Goal: Task Accomplishment & Management: Manage account settings

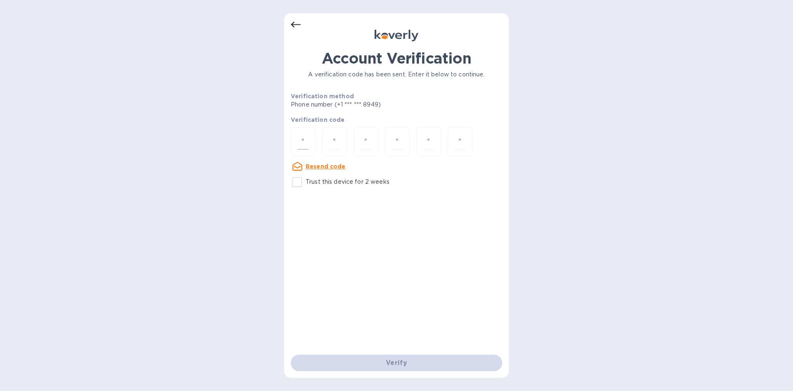
click at [306, 145] on input "number" at bounding box center [303, 141] width 11 height 15
type input "5"
type input "4"
type input "2"
type input "3"
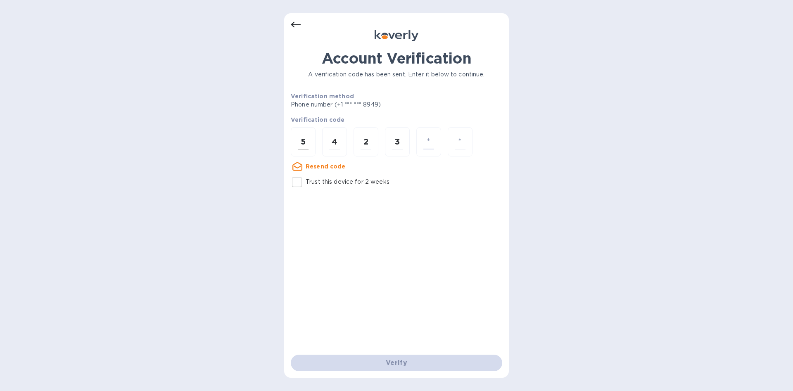
type input "5"
type input "3"
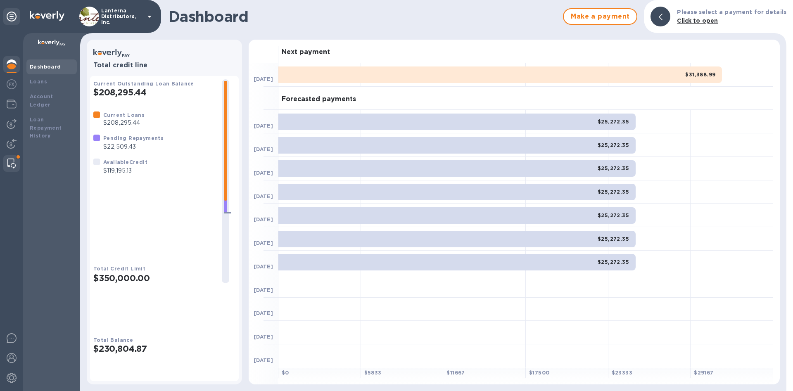
click at [10, 166] on img at bounding box center [11, 164] width 8 height 10
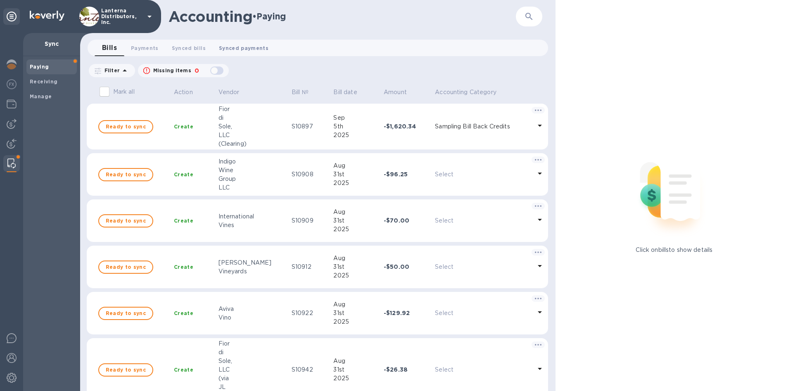
click at [259, 50] on span "Synced payments 0" at bounding box center [244, 48] width 50 height 9
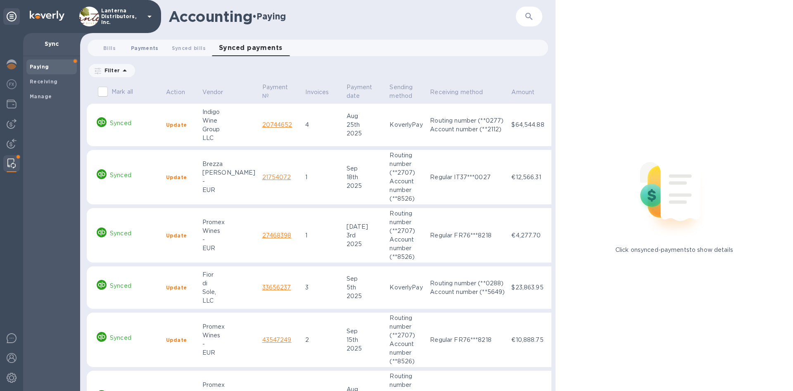
click at [145, 48] on span "Payments 0" at bounding box center [145, 48] width 28 height 9
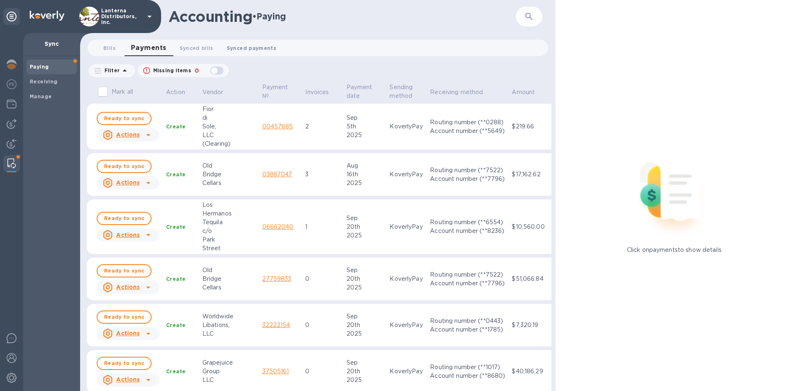
click at [262, 50] on span "Synced payments 0" at bounding box center [252, 48] width 50 height 9
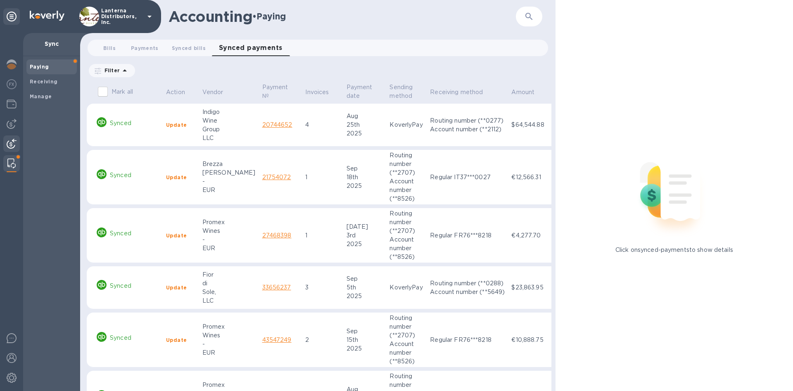
click at [6, 143] on div at bounding box center [11, 144] width 17 height 18
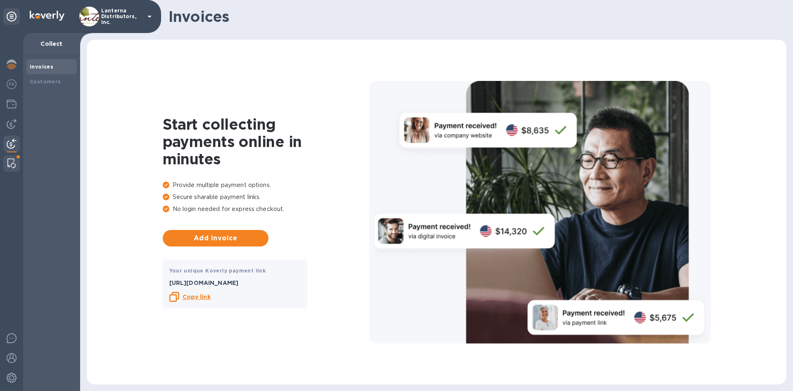
click at [15, 163] on img at bounding box center [11, 164] width 8 height 10
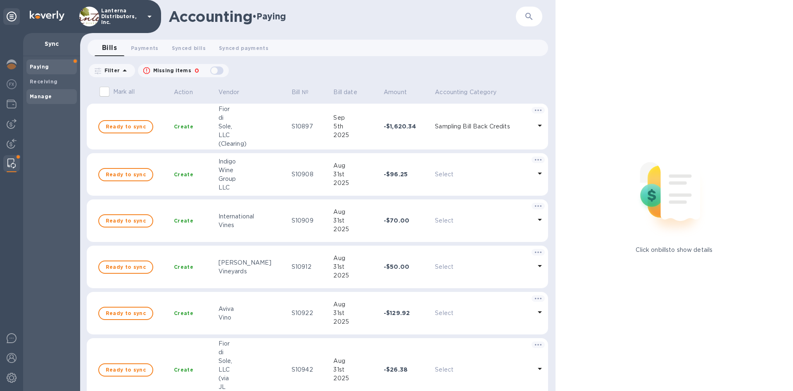
click at [40, 97] on b "Manage" at bounding box center [41, 96] width 22 height 6
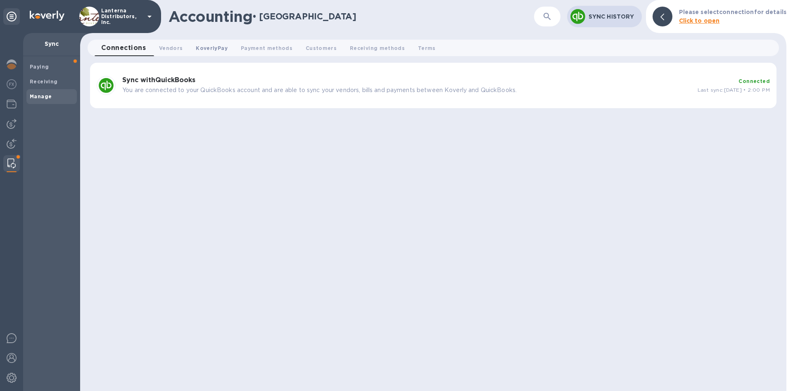
click at [200, 51] on span "KoverlyPay 0" at bounding box center [211, 48] width 31 height 9
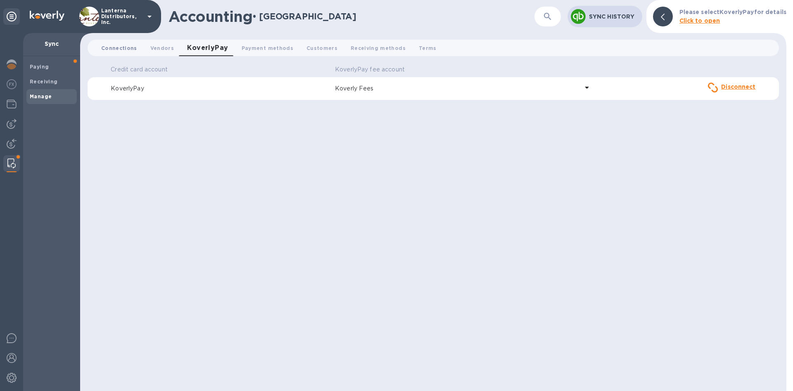
click at [120, 47] on span "Connections 0" at bounding box center [119, 48] width 36 height 9
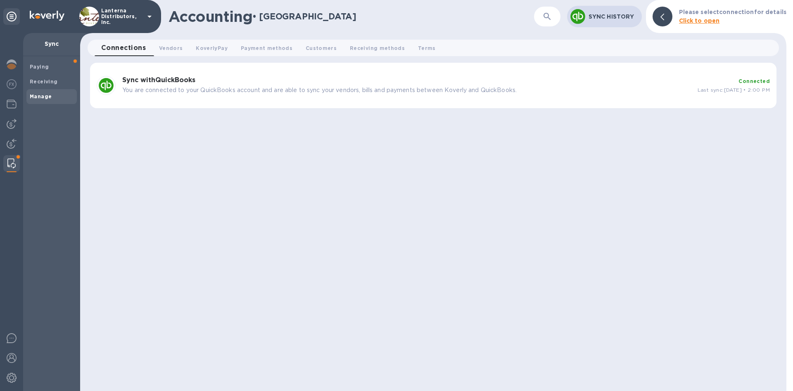
click at [622, 21] on div "Sync History" at bounding box center [613, 17] width 53 height 12
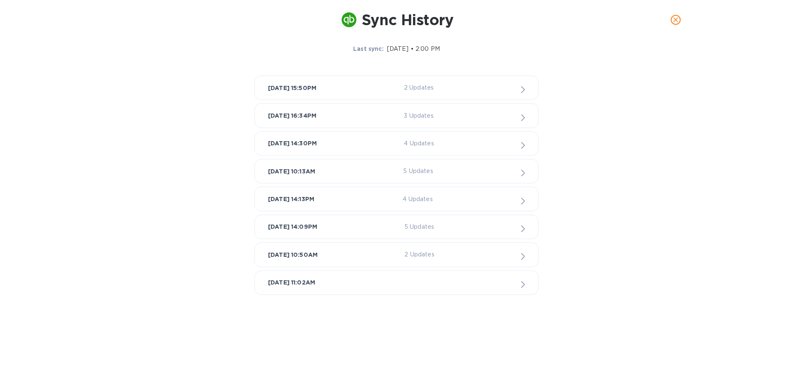
click at [392, 85] on div "[DATE] 15:50PM 2 Updates" at bounding box center [396, 88] width 257 height 10
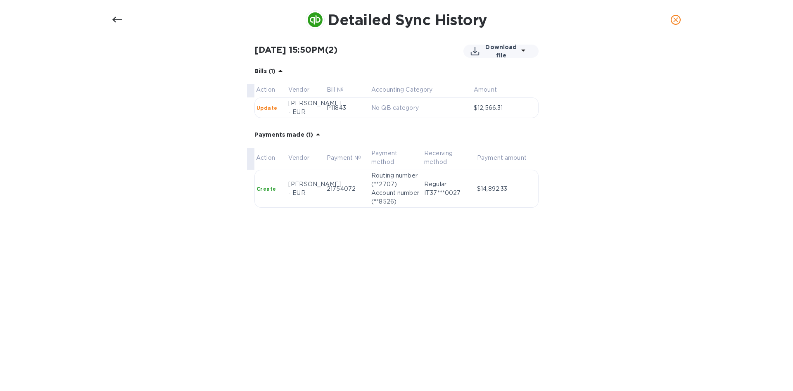
click at [117, 21] on icon at bounding box center [117, 20] width 10 height 10
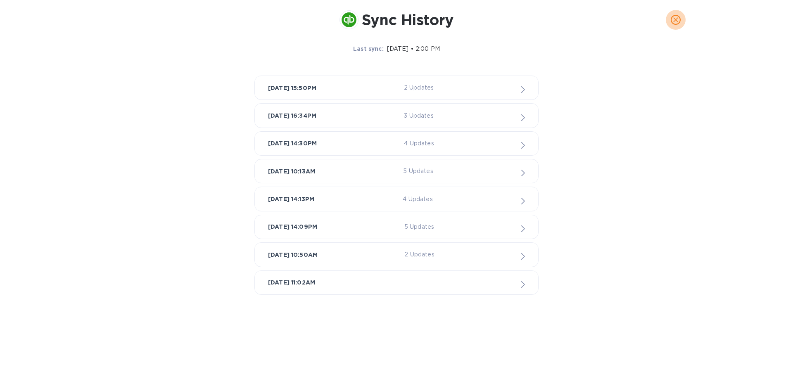
click at [672, 19] on icon "close" at bounding box center [676, 20] width 8 height 8
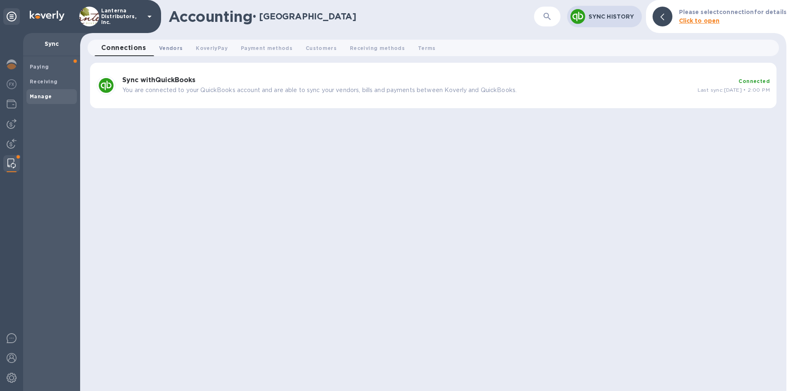
click at [171, 48] on span "Vendors 0" at bounding box center [171, 48] width 24 height 9
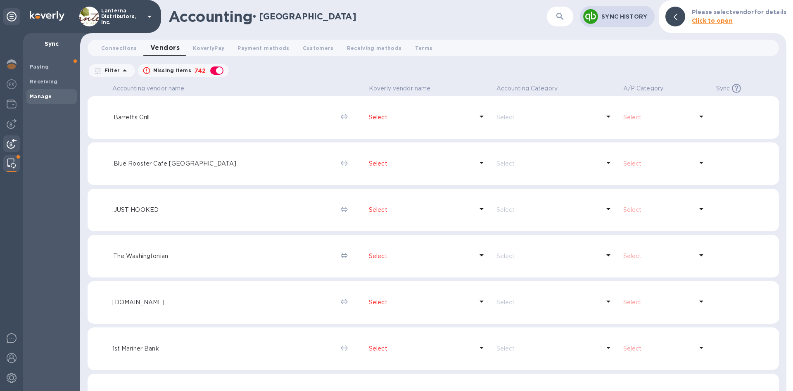
click at [10, 144] on img at bounding box center [12, 144] width 10 height 10
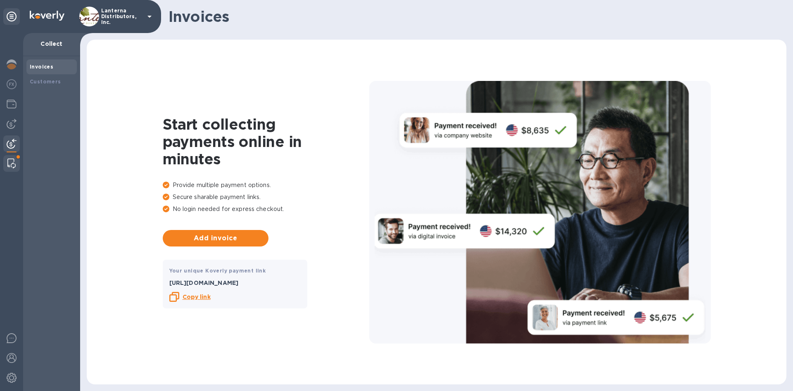
click at [13, 167] on img at bounding box center [11, 164] width 8 height 10
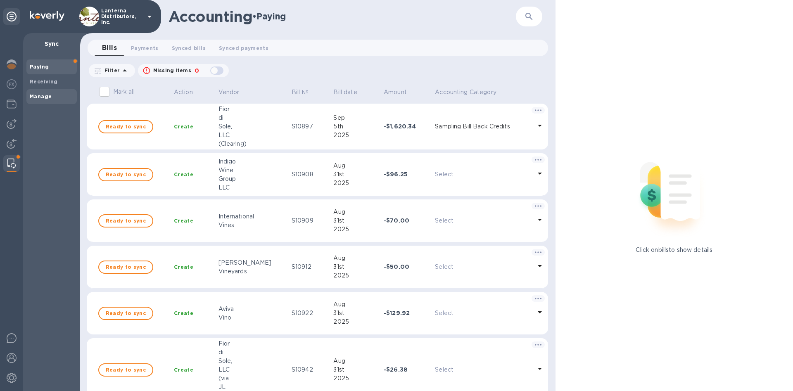
click at [41, 93] on span "Manage" at bounding box center [41, 97] width 22 height 8
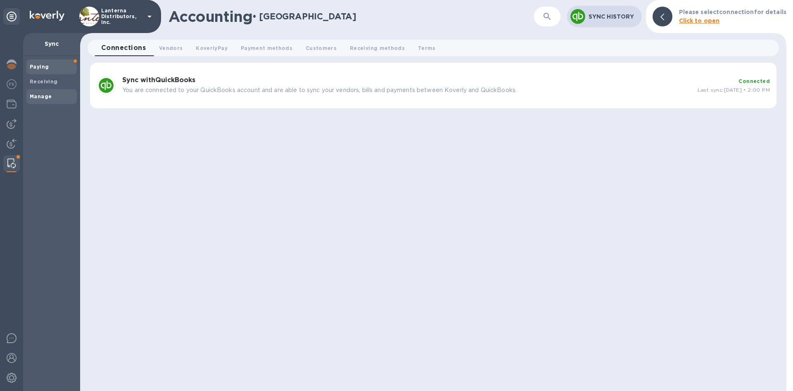
click at [40, 64] on b "Paying" at bounding box center [39, 67] width 19 height 6
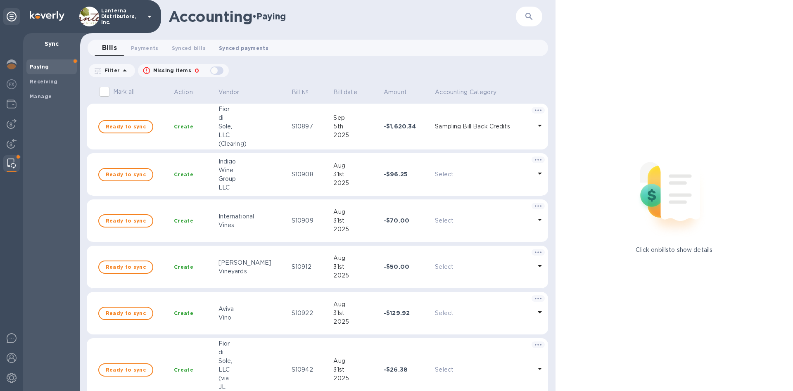
click at [240, 44] on span "Synced payments 0" at bounding box center [244, 48] width 50 height 9
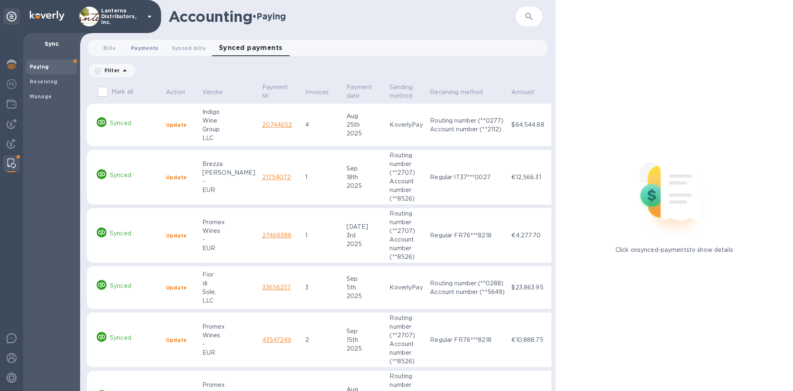
click at [133, 46] on span "Payments 0" at bounding box center [145, 48] width 28 height 9
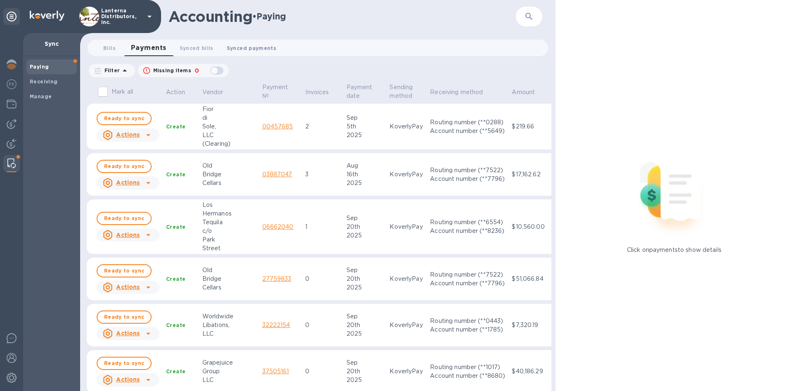
click at [263, 52] on button "Synced payments 0" at bounding box center [251, 48] width 63 height 17
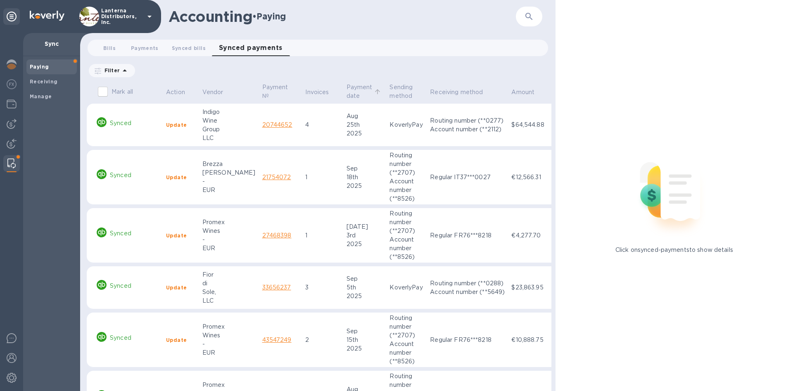
click at [374, 91] on icon at bounding box center [377, 91] width 7 height 7
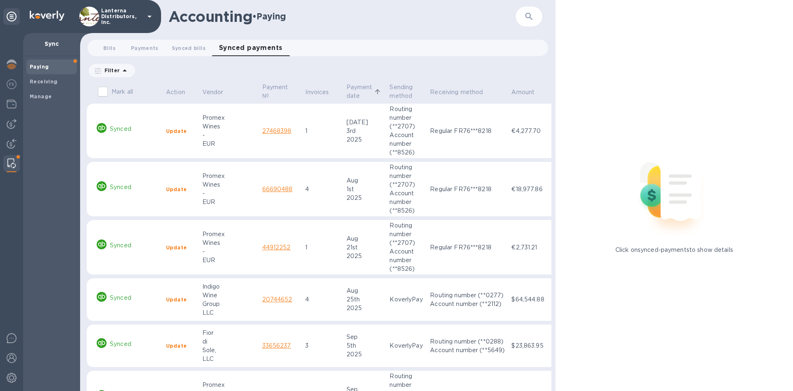
click at [374, 91] on icon at bounding box center [377, 91] width 7 height 7
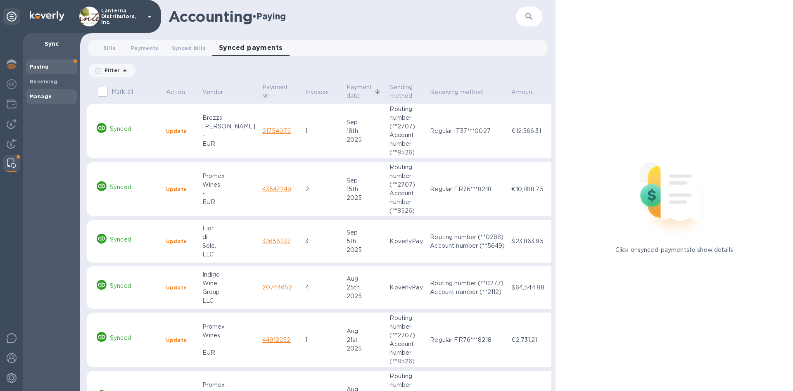
click at [52, 100] on span "Manage" at bounding box center [52, 97] width 44 height 8
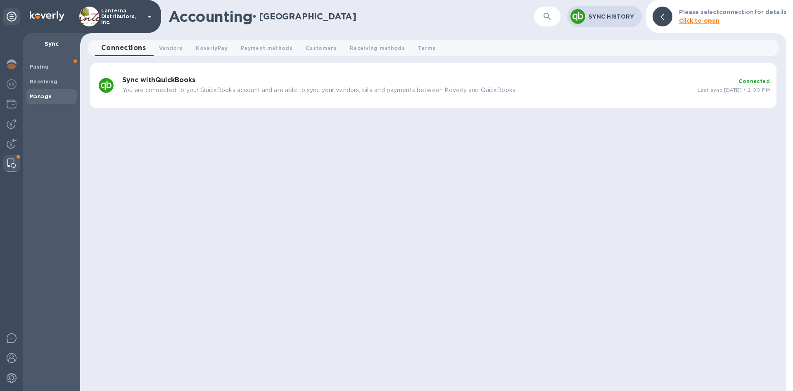
click at [179, 88] on p "You are connected to your QuickBooks account and are able to sync your vendors,…" at bounding box center [406, 90] width 569 height 9
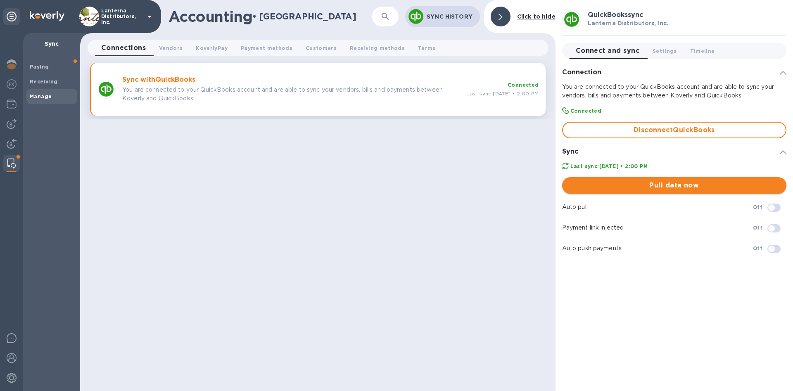
click at [638, 186] on span "Pull data now" at bounding box center [674, 185] width 211 height 10
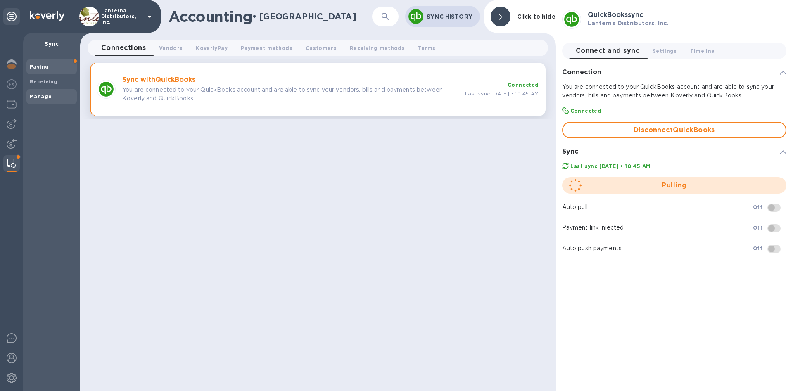
click at [37, 66] on b "Paying" at bounding box center [39, 67] width 19 height 6
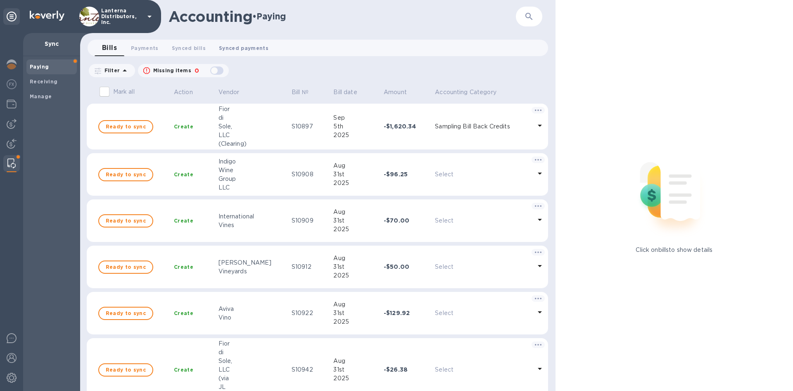
click at [237, 46] on span "Synced payments 0" at bounding box center [244, 48] width 50 height 9
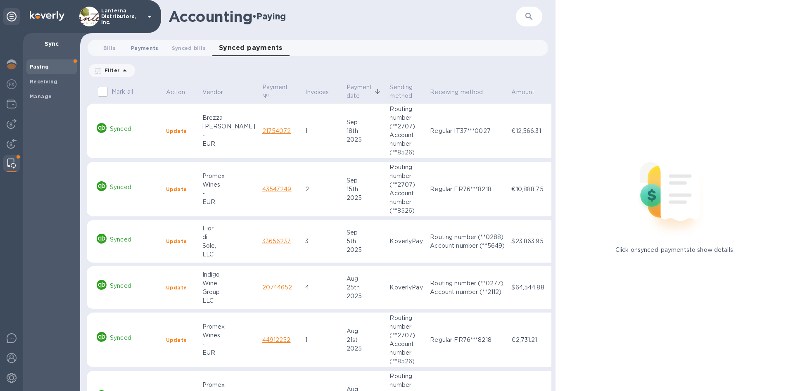
click at [135, 48] on span "Payments 0" at bounding box center [145, 48] width 28 height 9
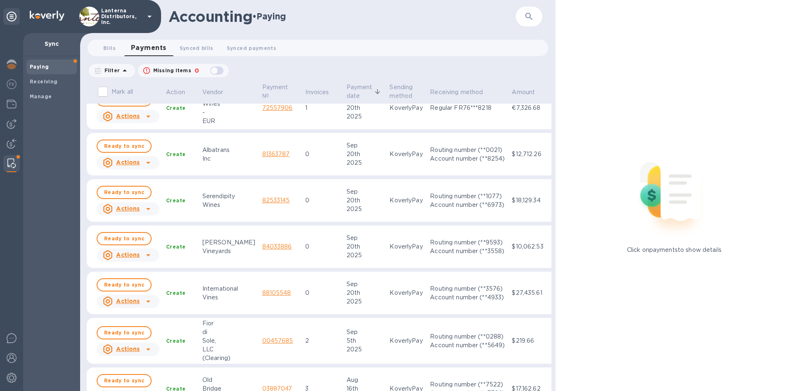
scroll to position [380, 0]
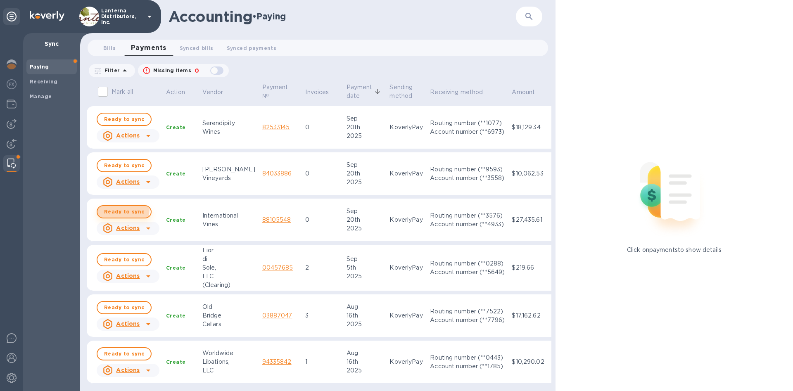
click at [116, 209] on span "Ready to sync" at bounding box center [124, 212] width 40 height 10
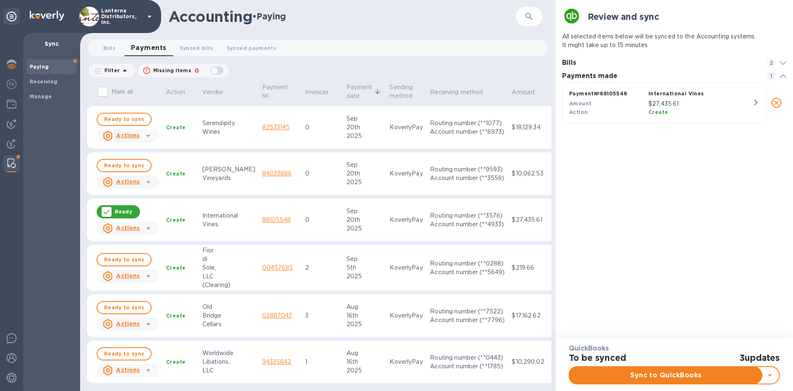
scroll to position [45, 228]
click at [128, 164] on span "Ready to sync" at bounding box center [124, 166] width 40 height 10
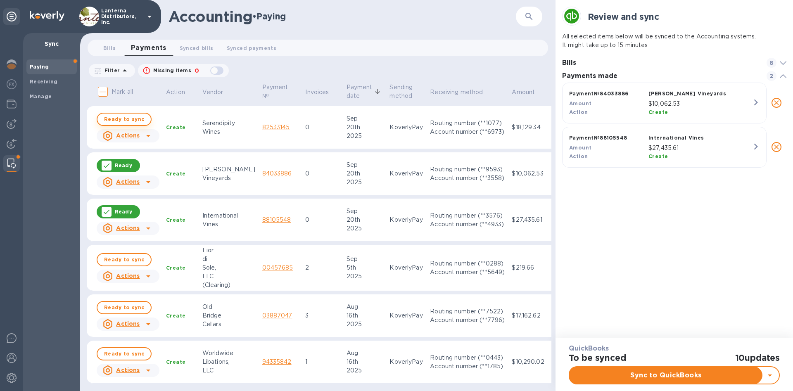
click at [115, 117] on span "Ready to sync" at bounding box center [124, 119] width 40 height 10
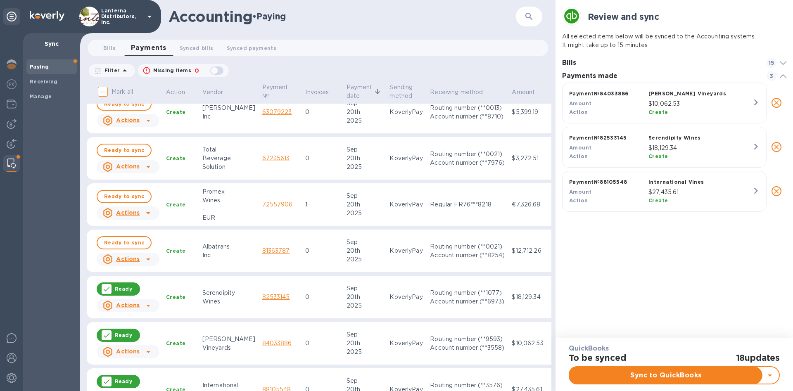
scroll to position [191, 0]
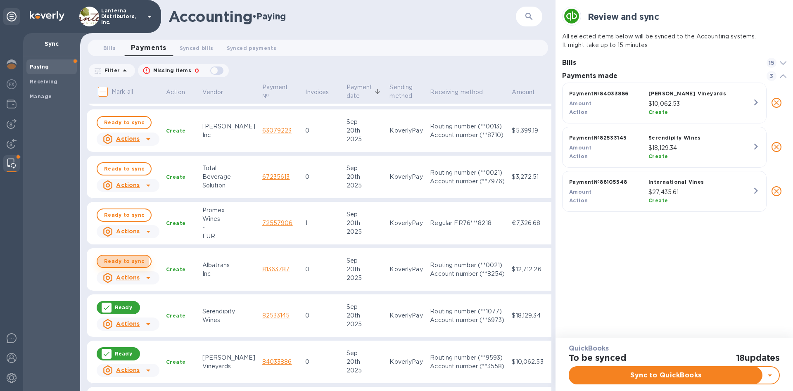
click at [111, 264] on span "Ready to sync" at bounding box center [124, 261] width 40 height 10
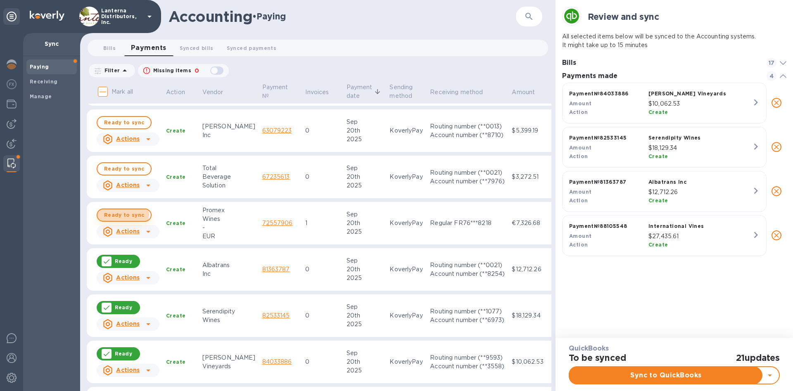
click at [122, 214] on span "Ready to sync" at bounding box center [124, 215] width 40 height 10
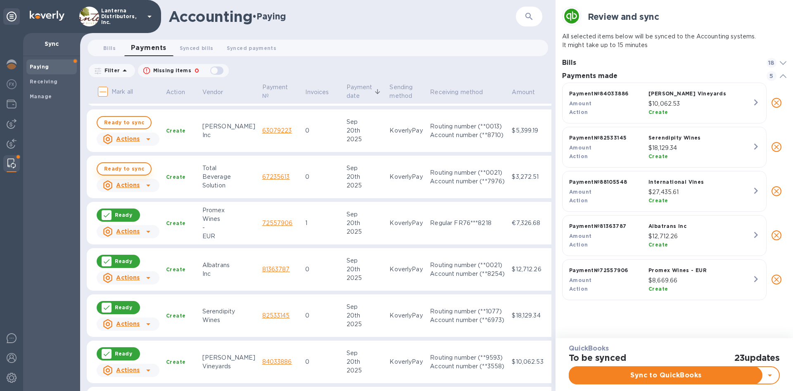
scroll to position [223, 228]
click at [124, 167] on span "Ready to sync" at bounding box center [124, 169] width 40 height 10
click at [124, 121] on span "Ready to sync" at bounding box center [124, 123] width 40 height 10
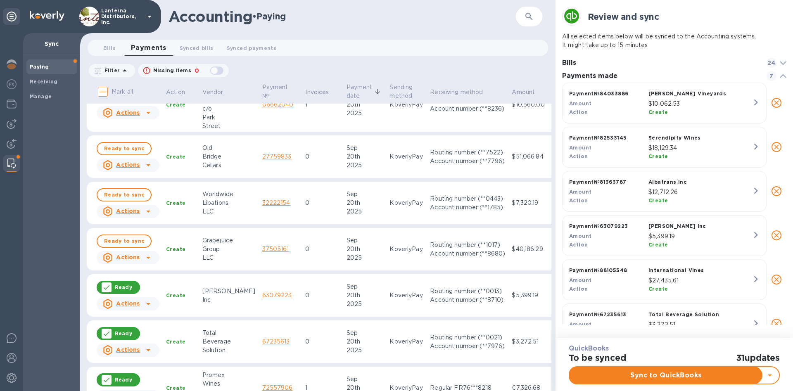
scroll to position [0, 0]
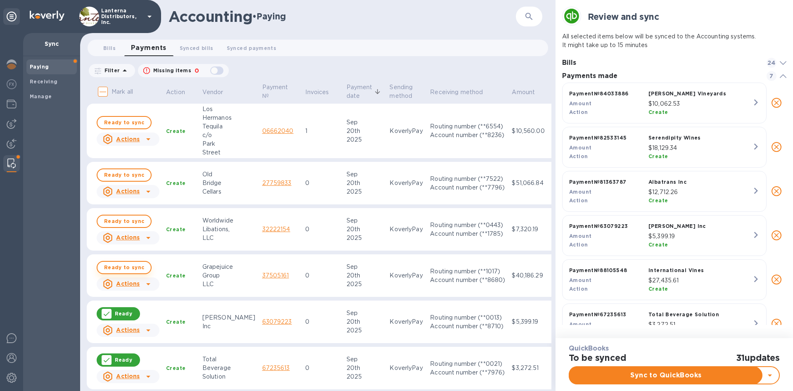
click at [127, 268] on span "Ready to sync" at bounding box center [124, 268] width 40 height 10
click at [121, 219] on span "Ready to sync" at bounding box center [124, 221] width 40 height 10
click at [119, 166] on td "Ready to sync Actions" at bounding box center [127, 183] width 69 height 43
click at [117, 178] on span "Ready to sync" at bounding box center [124, 175] width 40 height 10
click at [123, 121] on span "Ready to sync" at bounding box center [124, 123] width 40 height 10
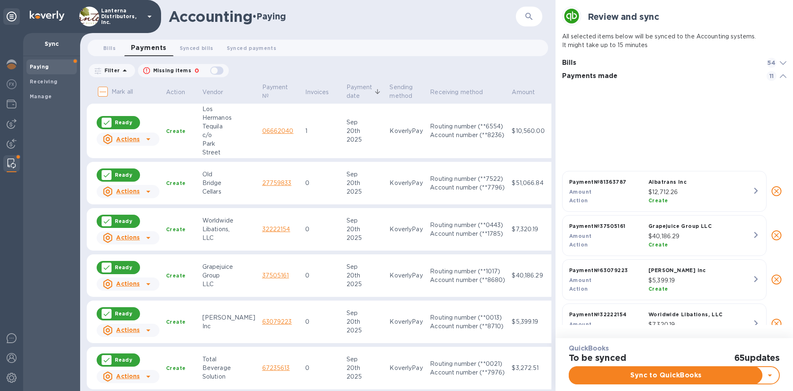
scroll to position [240, 0]
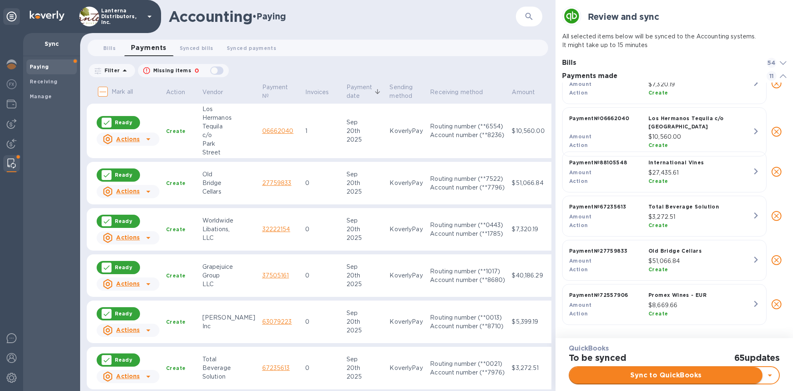
click at [682, 375] on span "Sync to QuickBooks" at bounding box center [666, 375] width 180 height 10
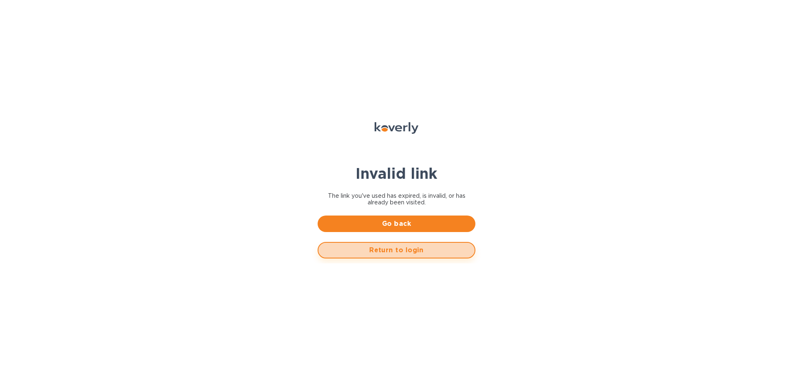
click at [399, 248] on span "Return to login" at bounding box center [396, 250] width 143 height 10
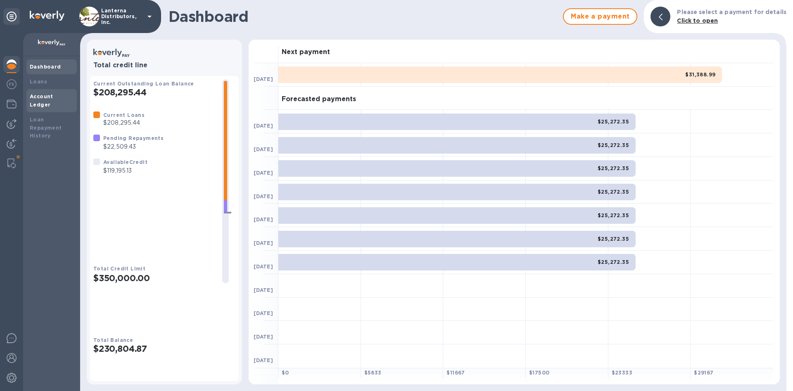
click at [36, 100] on div "Account Ledger" at bounding box center [52, 101] width 44 height 17
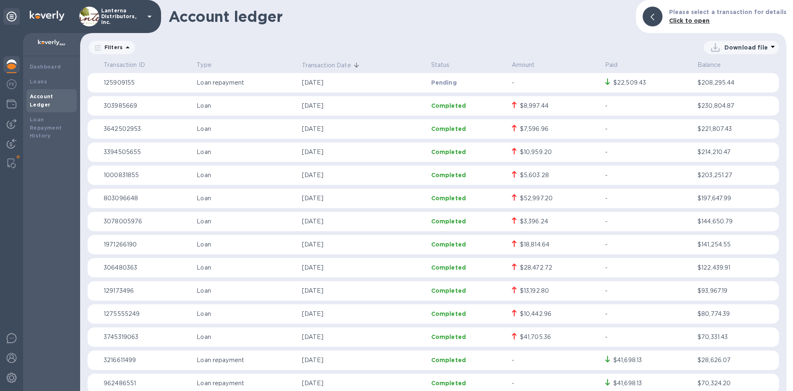
click at [495, 224] on p "Completed" at bounding box center [468, 221] width 74 height 8
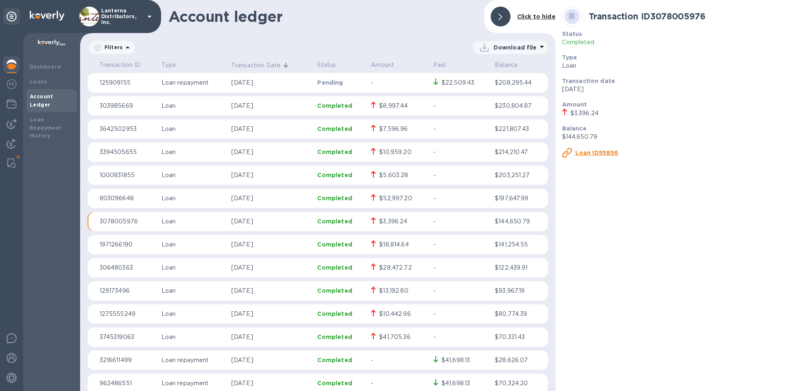
click at [501, 17] on icon at bounding box center [501, 17] width 4 height 7
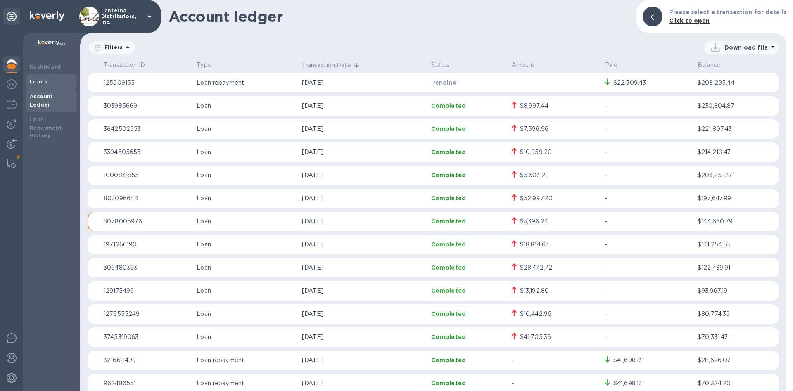
click at [39, 80] on b "Loans" at bounding box center [38, 81] width 17 height 6
